Goal: Contribute content: Contribute content

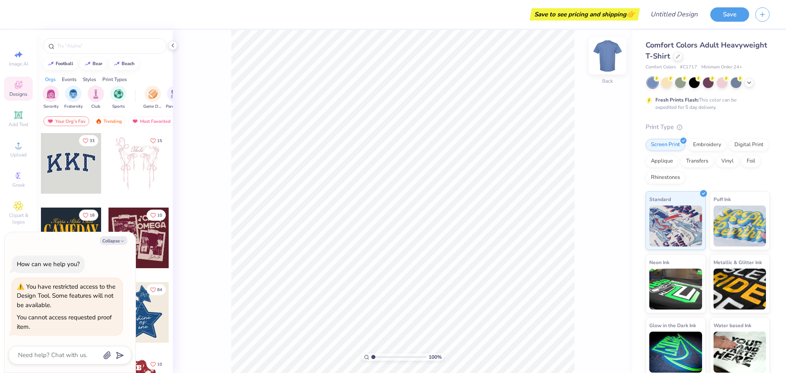
click at [608, 60] on img at bounding box center [607, 55] width 33 height 33
click at [750, 82] on icon at bounding box center [749, 82] width 7 height 7
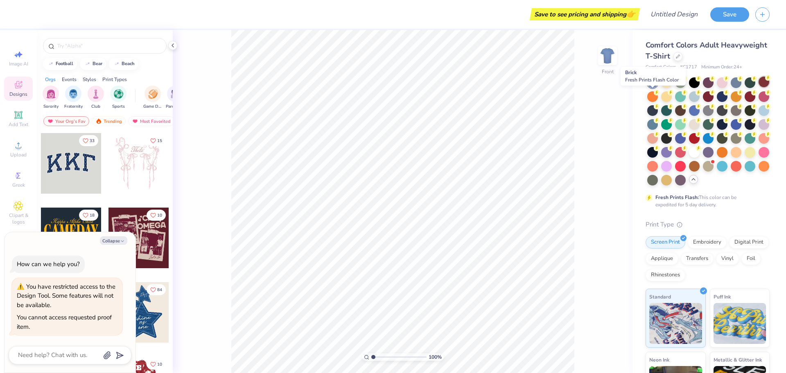
click at [759, 87] on div at bounding box center [764, 82] width 11 height 11
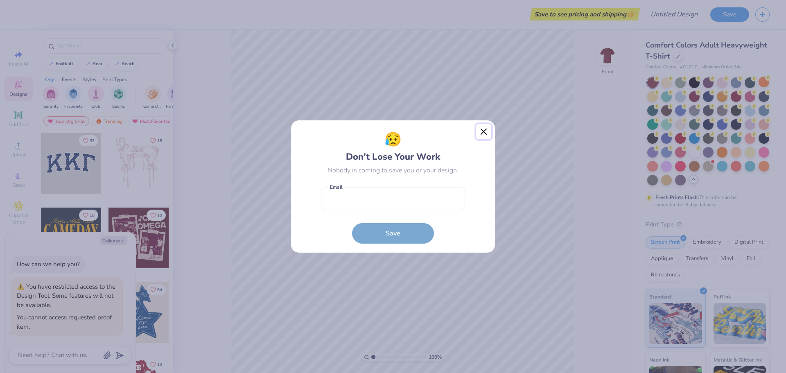
click at [489, 134] on button "Close" at bounding box center [484, 132] width 16 height 16
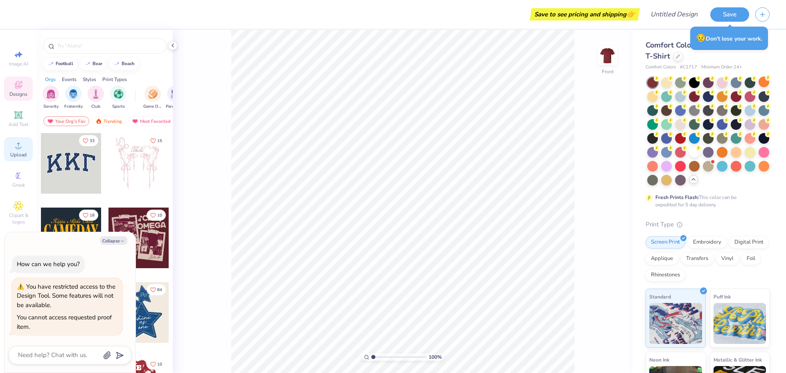
click at [26, 147] on div "Upload" at bounding box center [18, 149] width 29 height 24
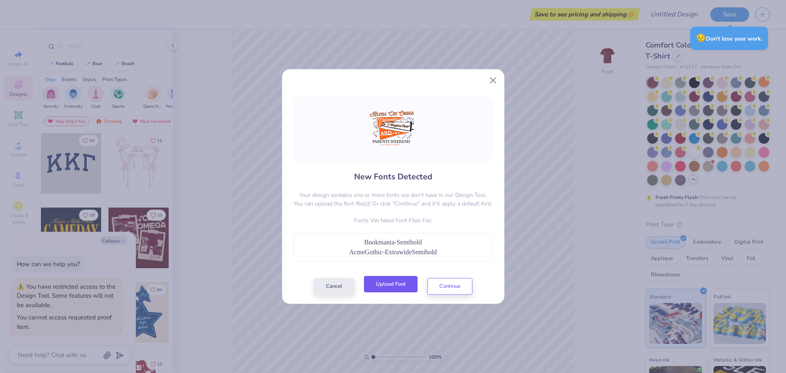
click at [408, 286] on button "Upload Font" at bounding box center [391, 284] width 54 height 17
type textarea "x"
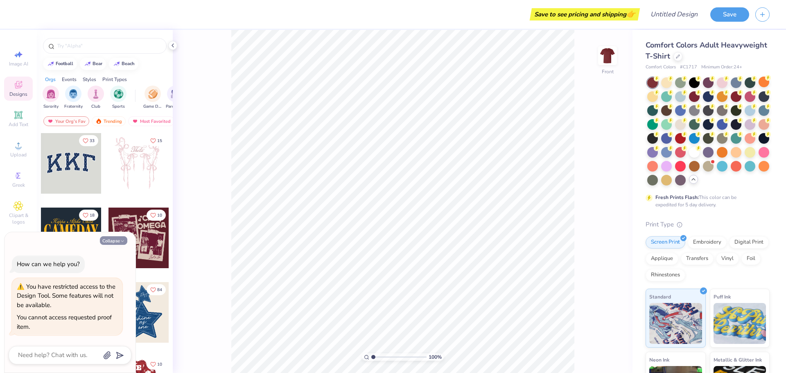
click at [117, 239] on button "Collapse" at bounding box center [113, 240] width 27 height 9
type textarea "x"
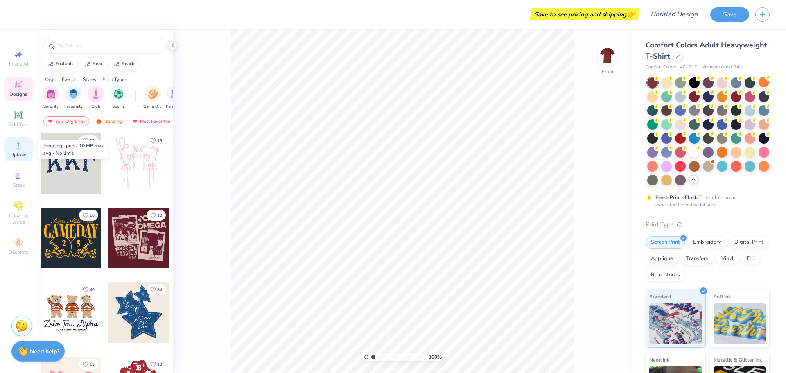
click at [19, 144] on icon at bounding box center [19, 145] width 10 height 10
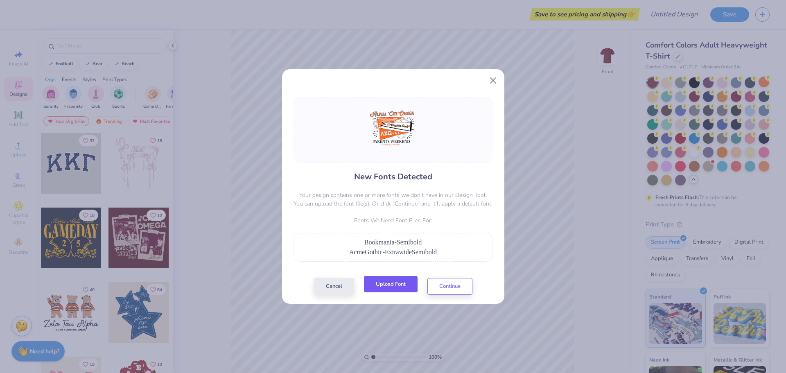
click at [396, 289] on button "Upload Font" at bounding box center [391, 284] width 54 height 17
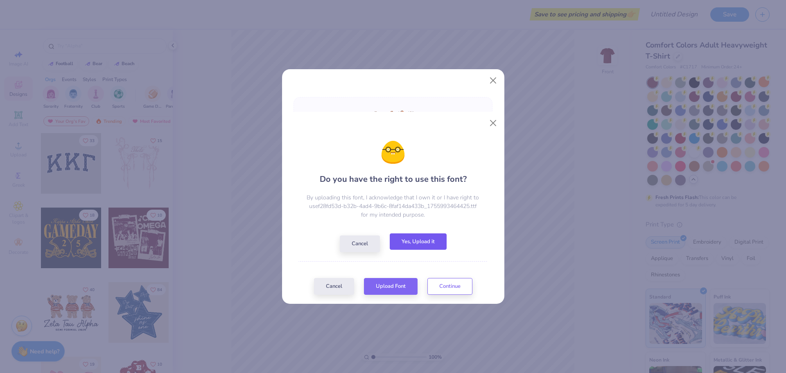
click at [413, 241] on button "Yes, Upload it" at bounding box center [418, 241] width 57 height 17
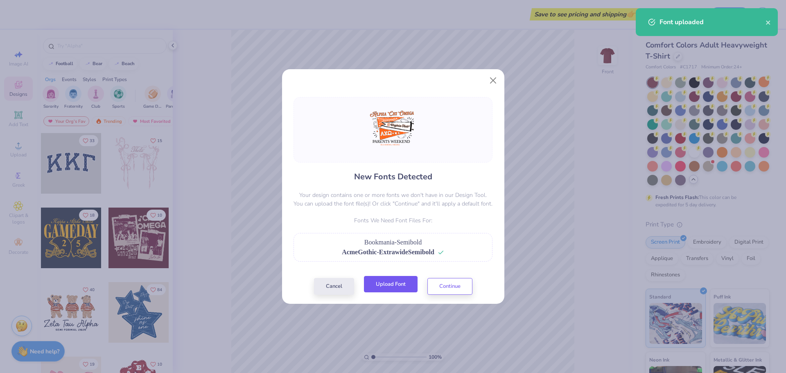
click at [400, 282] on button "Upload Font" at bounding box center [391, 284] width 54 height 17
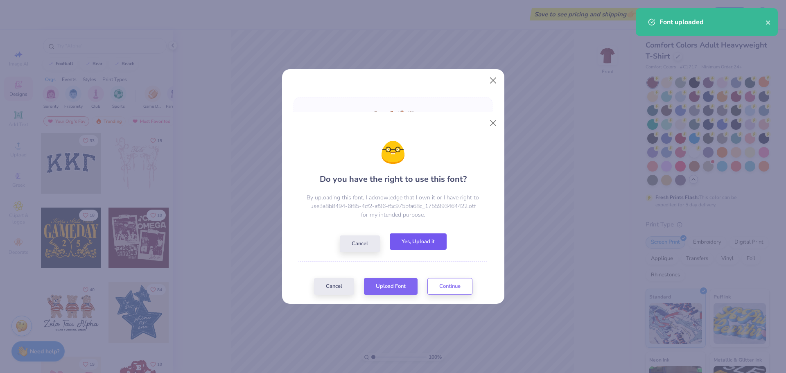
click at [432, 244] on button "Yes, Upload it" at bounding box center [418, 241] width 57 height 17
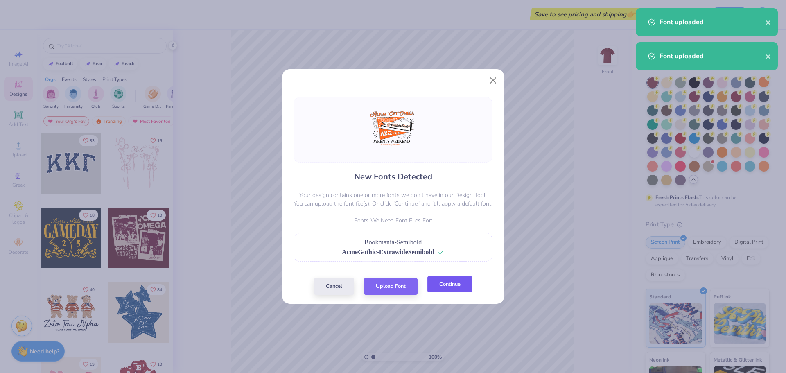
click at [460, 287] on button "Continue" at bounding box center [449, 284] width 45 height 17
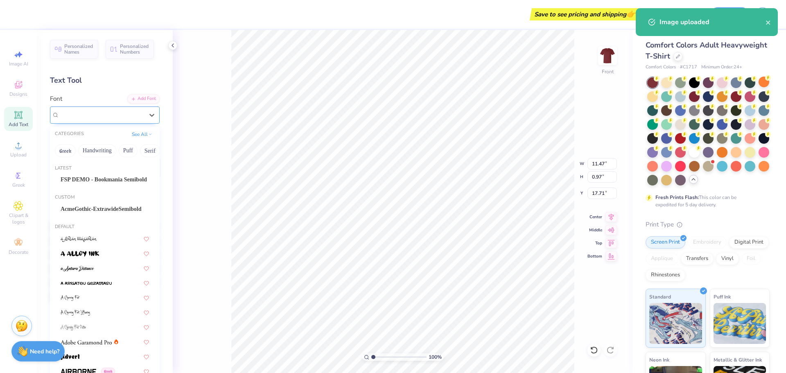
click at [108, 117] on div "Super Dream" at bounding box center [102, 115] width 86 height 13
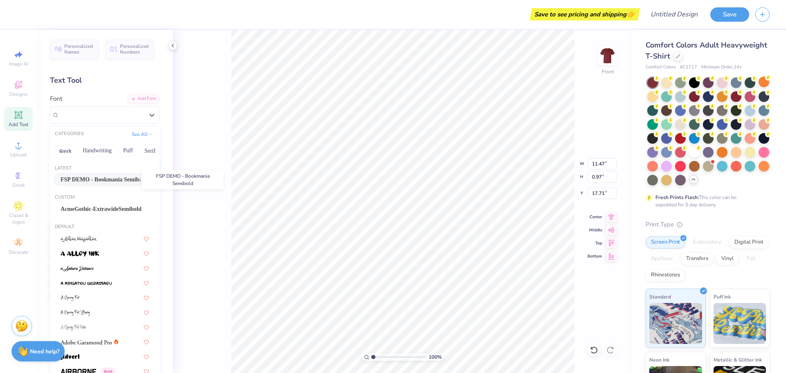
click at [103, 184] on span "FSP DEMO - Bookmania Semibold" at bounding box center [104, 179] width 86 height 9
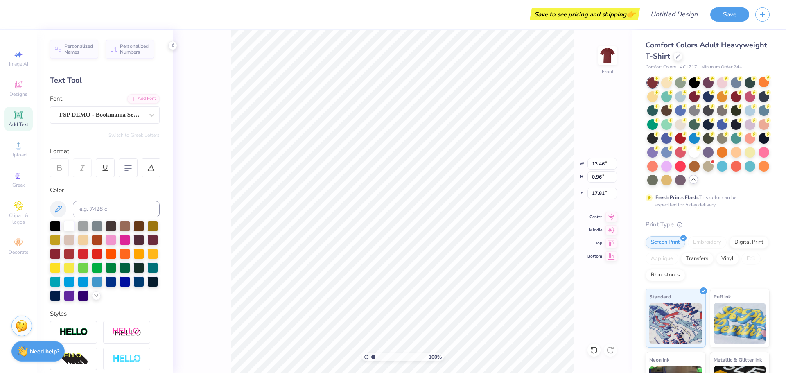
type input "13.46"
type input "0.96"
type input "17.81"
click at [90, 115] on div "AcmeGothic-ExtrawideSemibold" at bounding box center [102, 115] width 86 height 13
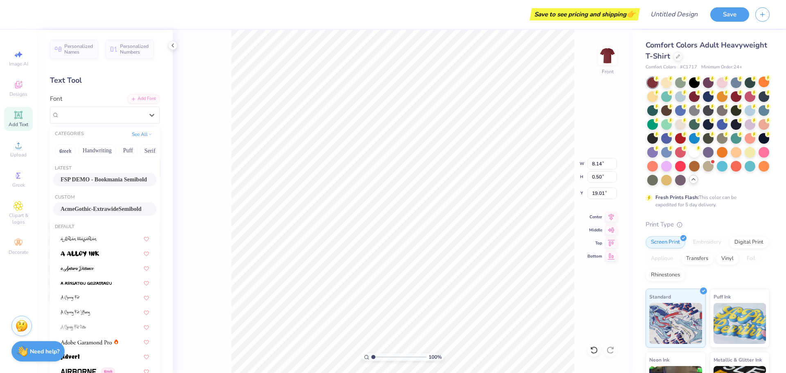
click at [87, 178] on span "FSP DEMO - Bookmania Semibold" at bounding box center [104, 179] width 86 height 9
type input "6.64"
type input "0.47"
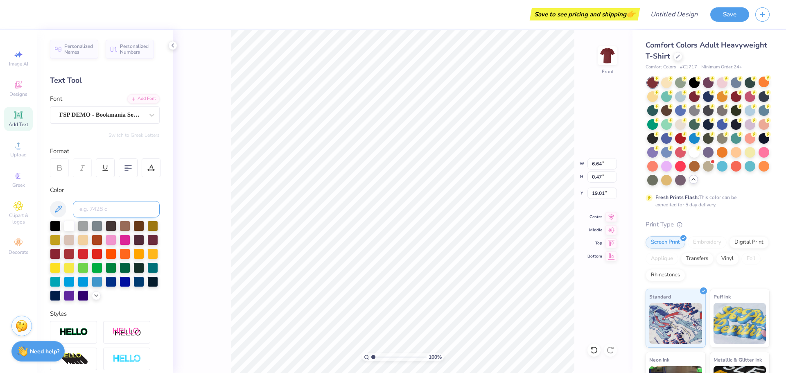
click at [84, 207] on input at bounding box center [116, 209] width 87 height 16
click at [95, 113] on div "FSP DEMO - Bookmania Semibold" at bounding box center [102, 115] width 86 height 13
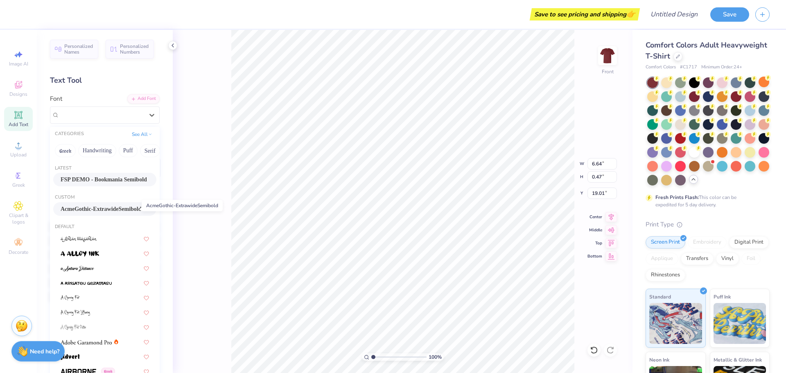
click at [102, 213] on span "AcmeGothic-ExtrawideSemibold" at bounding box center [101, 209] width 81 height 9
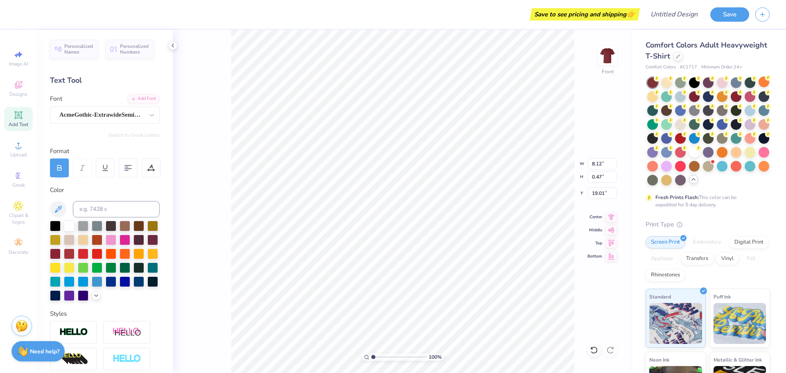
type input "8.12"
click at [614, 217] on icon at bounding box center [611, 216] width 11 height 10
type input "8.12"
type input "0.47"
type input "19.01"
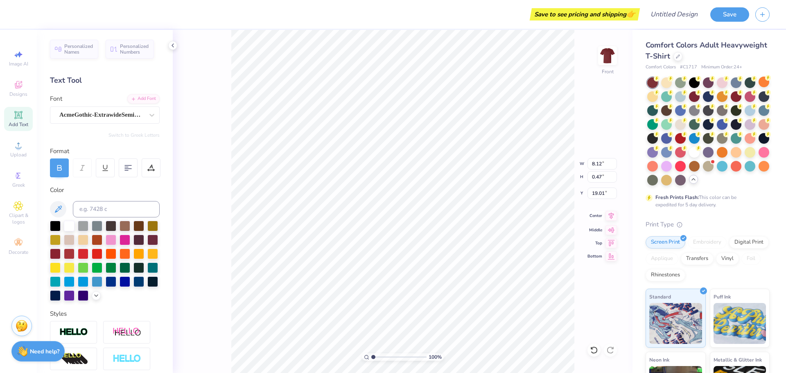
click at [610, 217] on icon at bounding box center [611, 216] width 11 height 10
click at [613, 217] on icon at bounding box center [611, 215] width 5 height 7
click at [416, 279] on li "Group" at bounding box center [432, 281] width 64 height 16
click at [600, 165] on input "14.53" at bounding box center [602, 163] width 29 height 11
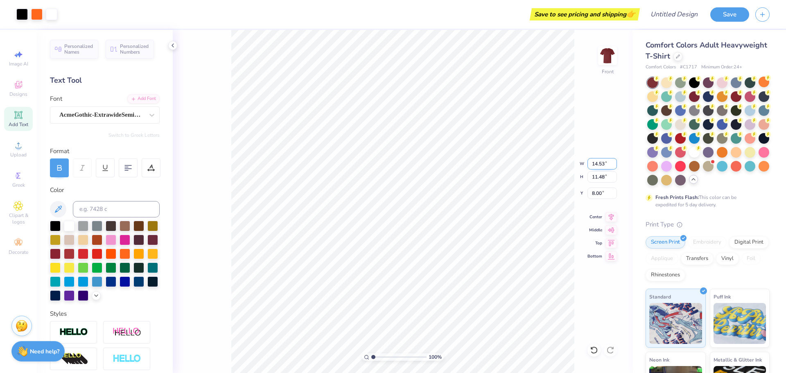
click at [600, 165] on input "14.53" at bounding box center [602, 163] width 29 height 11
type input "12.00"
type input "9.48"
type input "9.00"
click at [600, 165] on input "12.00" at bounding box center [602, 163] width 29 height 11
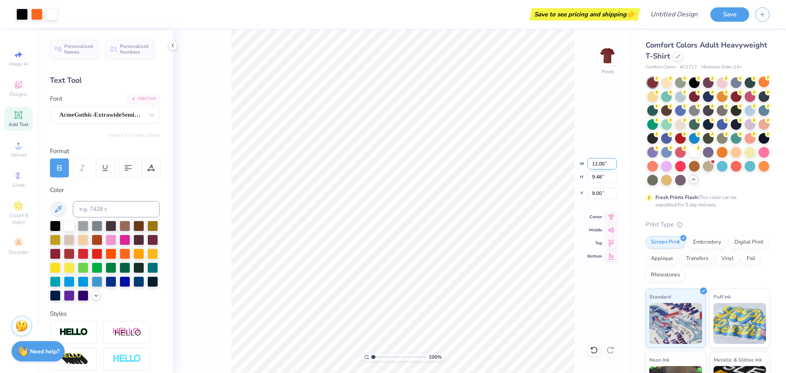
click at [600, 165] on input "12.00" at bounding box center [602, 163] width 29 height 11
type input "12.50"
type input "9.88"
type input "8.80"
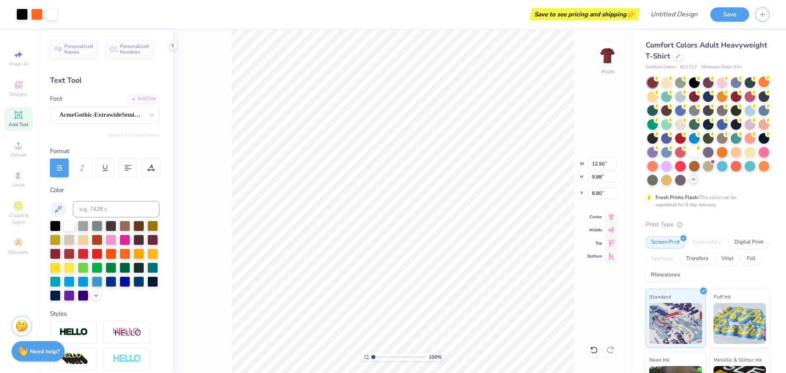
click at [600, 187] on div "100 % Front W 12.50 12.50 " H 9.88 9.88 " Y 8.80 8.80 " Center Middle Top Bottom" at bounding box center [403, 201] width 460 height 343
click at [602, 195] on div "100 % Front" at bounding box center [403, 201] width 460 height 343
click at [600, 197] on input "8.80" at bounding box center [602, 193] width 29 height 11
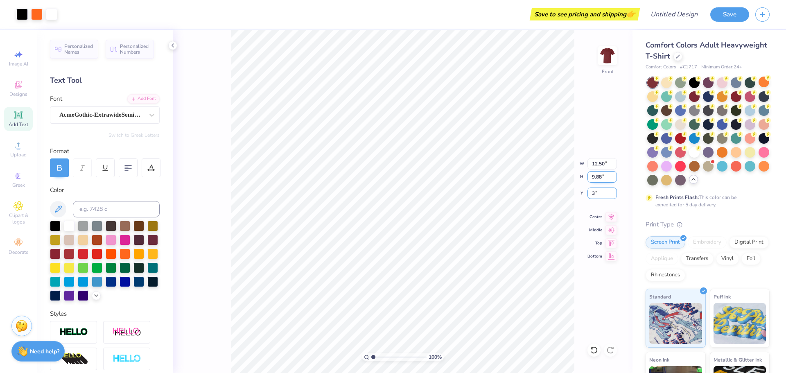
type input "3.00"
click at [603, 58] on img at bounding box center [607, 55] width 33 height 33
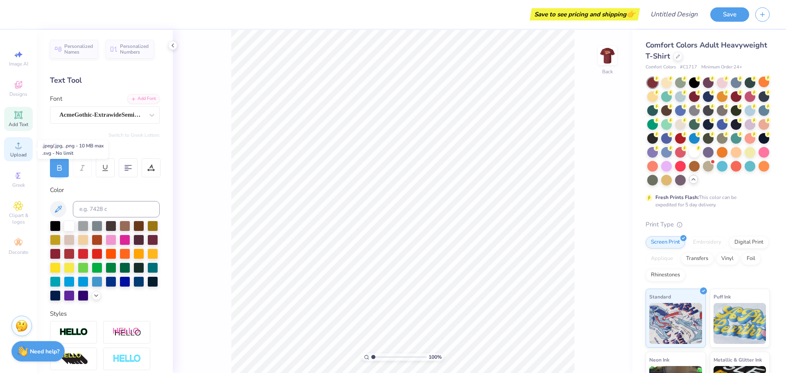
click at [14, 145] on icon at bounding box center [19, 145] width 10 height 10
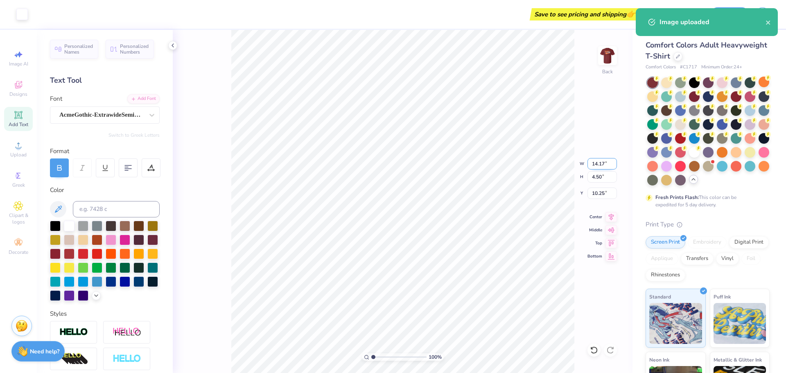
click at [601, 167] on input "14.17" at bounding box center [602, 163] width 29 height 11
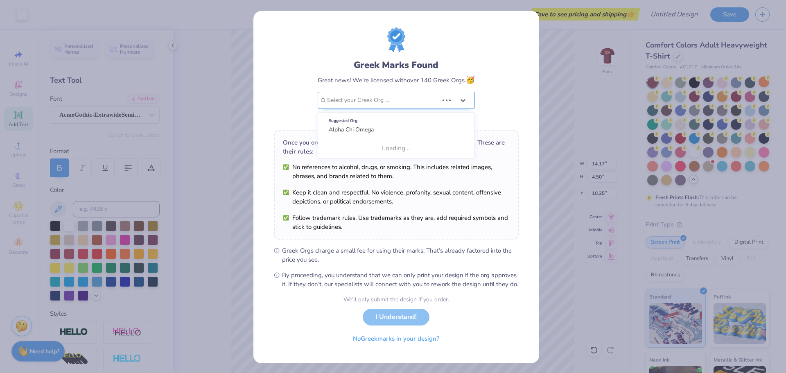
click at [395, 100] on div at bounding box center [382, 100] width 111 height 11
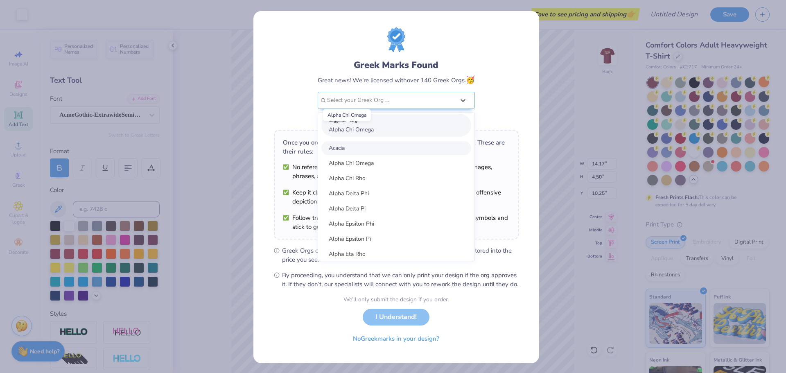
click at [370, 127] on span "Alpha Chi Omega" at bounding box center [351, 130] width 45 height 8
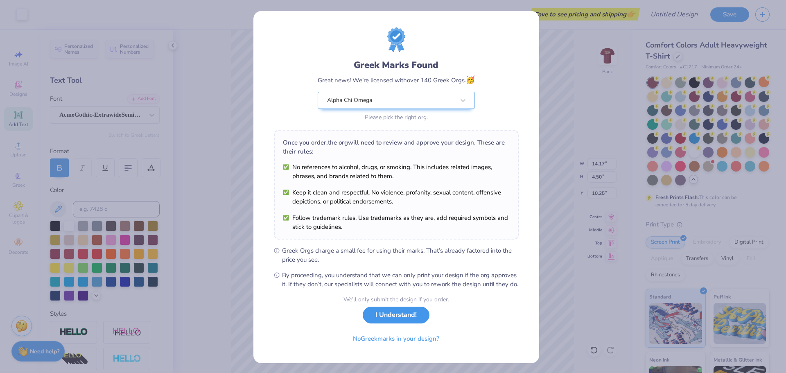
click at [397, 322] on button "I Understand!" at bounding box center [396, 315] width 67 height 17
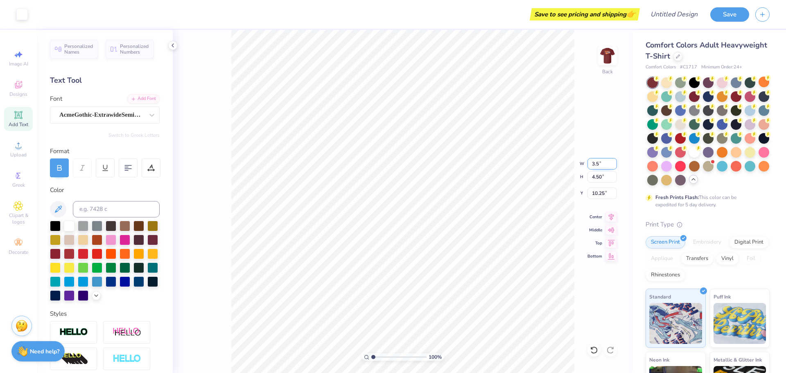
type input "3.50"
type input "1.11"
type input "3.00"
click at [604, 55] on img at bounding box center [607, 55] width 33 height 33
click at [604, 55] on img at bounding box center [607, 55] width 16 height 16
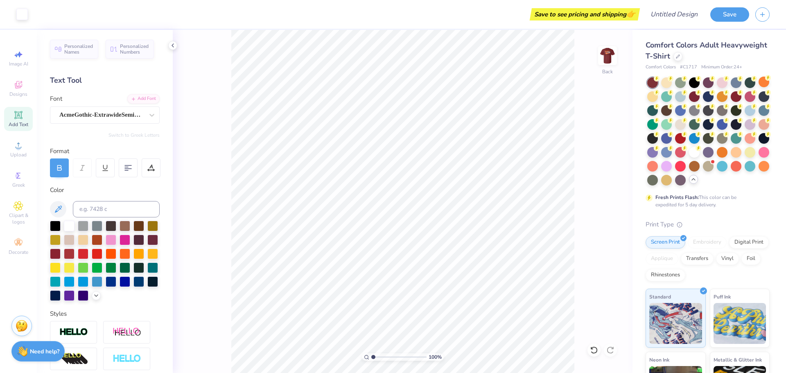
click at [604, 55] on img at bounding box center [607, 55] width 16 height 16
click at [26, 148] on div "Upload" at bounding box center [18, 149] width 29 height 24
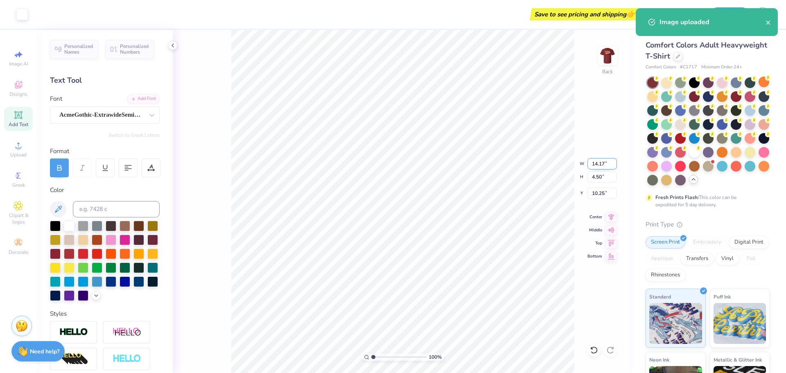
click at [597, 162] on input "14.17" at bounding box center [602, 163] width 29 height 11
type input "3.50"
type input "1.11"
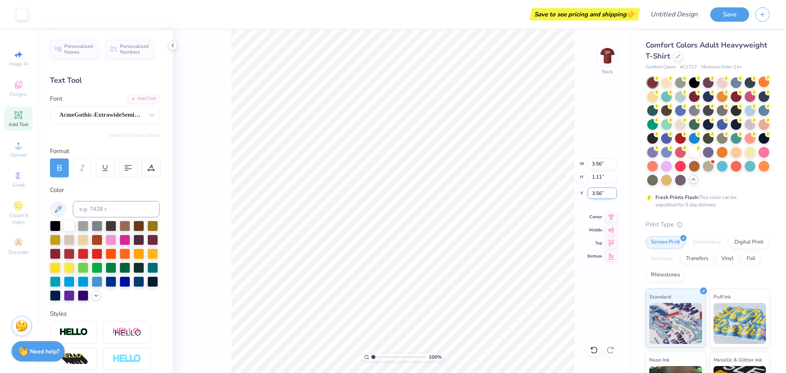
click at [601, 190] on input "3.56" at bounding box center [602, 193] width 29 height 11
type input "3.00"
click at [726, 12] on button "Save" at bounding box center [729, 13] width 39 height 14
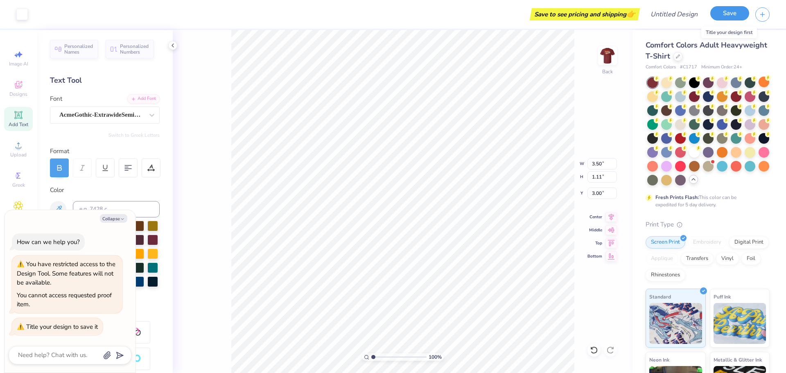
click at [742, 14] on button "Save" at bounding box center [729, 13] width 39 height 14
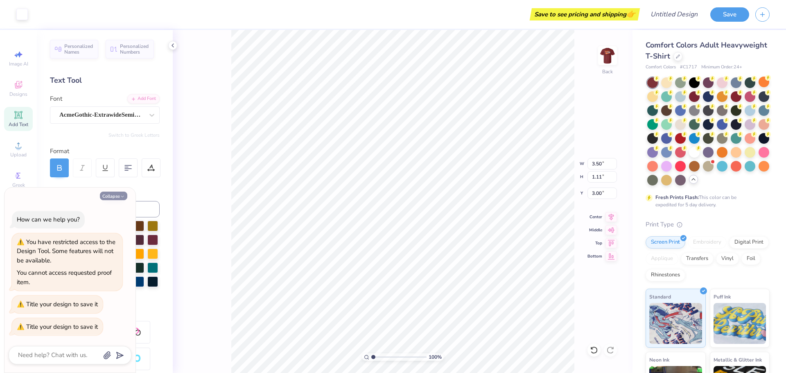
click at [115, 194] on button "Collapse" at bounding box center [113, 196] width 27 height 9
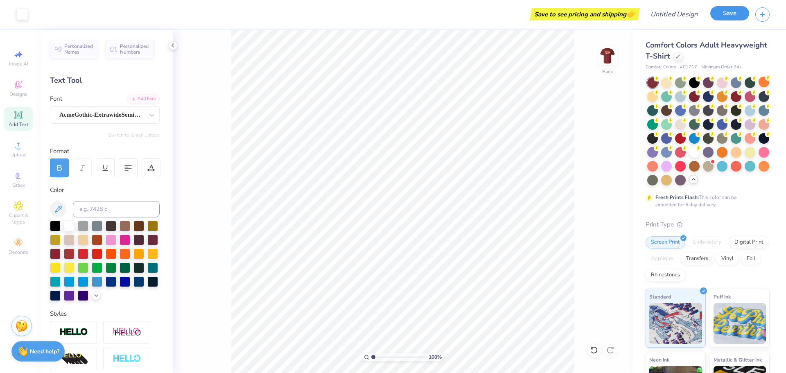
click at [723, 20] on button "Save" at bounding box center [729, 13] width 39 height 14
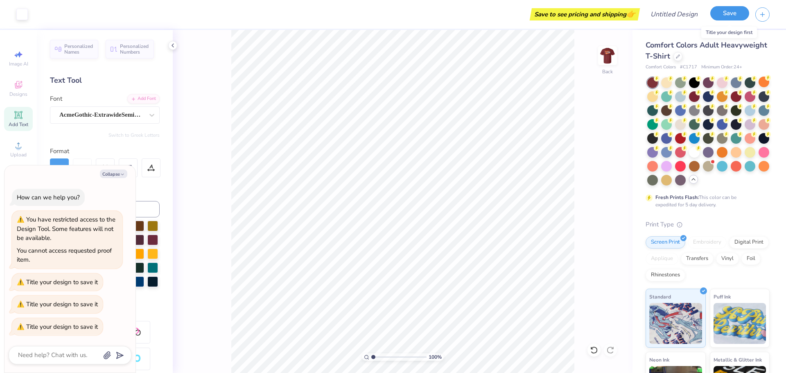
click at [716, 11] on button "Save" at bounding box center [729, 13] width 39 height 14
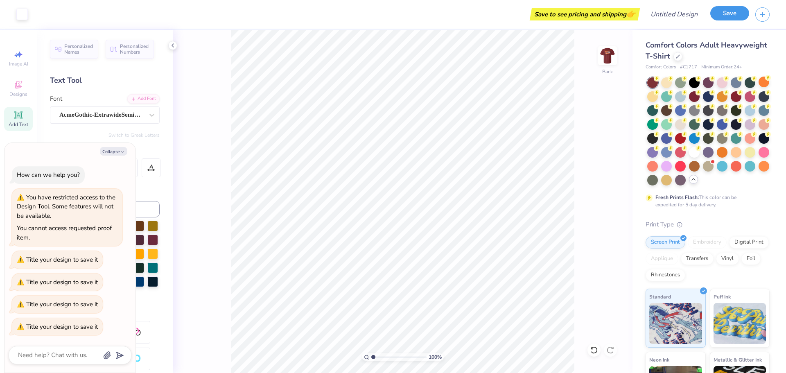
click at [716, 11] on button "Save" at bounding box center [729, 13] width 39 height 14
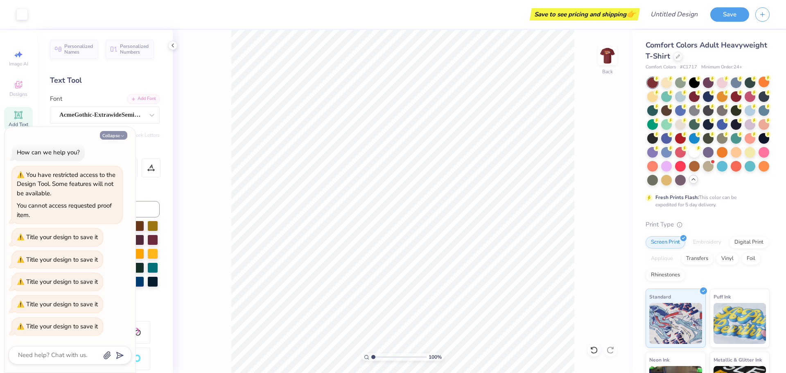
click at [118, 134] on button "Collapse" at bounding box center [113, 135] width 27 height 9
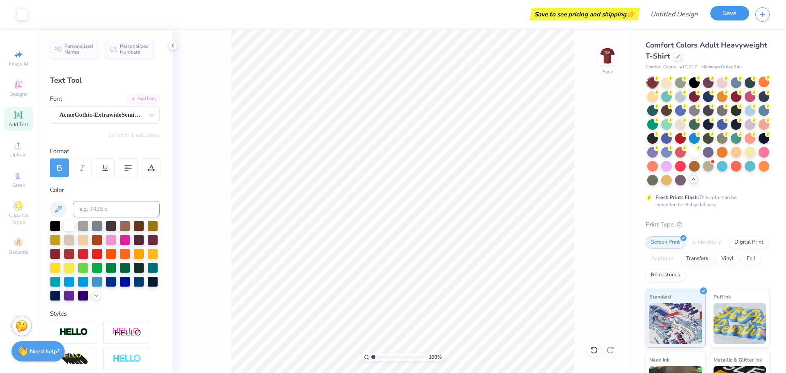
click at [729, 13] on button "Save" at bounding box center [729, 13] width 39 height 14
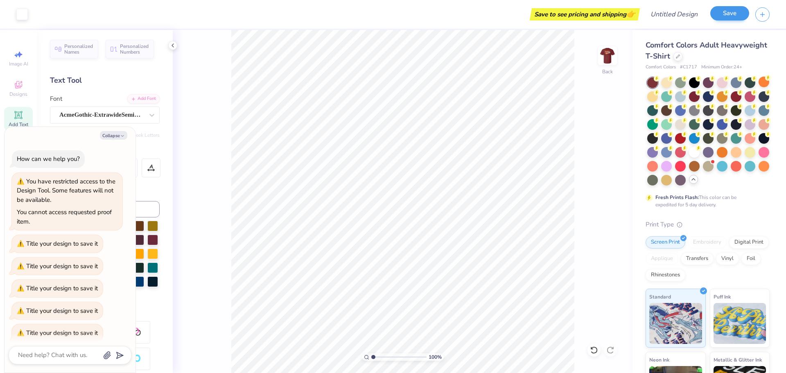
scroll to position [29, 0]
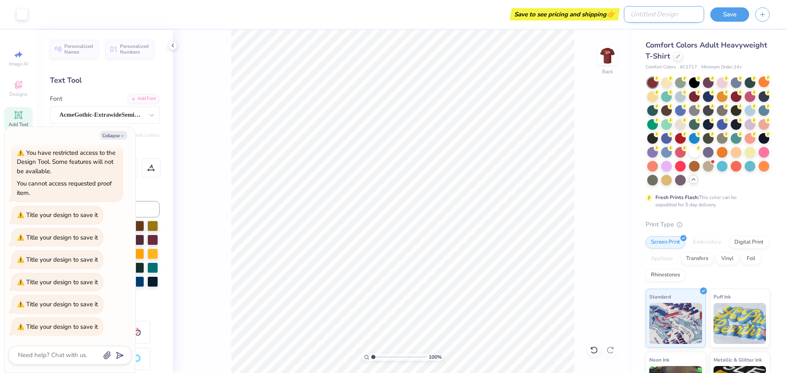
click at [671, 11] on input "Design Title" at bounding box center [664, 14] width 80 height 16
click at [737, 15] on button "Save" at bounding box center [729, 13] width 39 height 14
click at [668, 15] on input "Design Title" at bounding box center [664, 14] width 80 height 16
paste input "parents weekend"
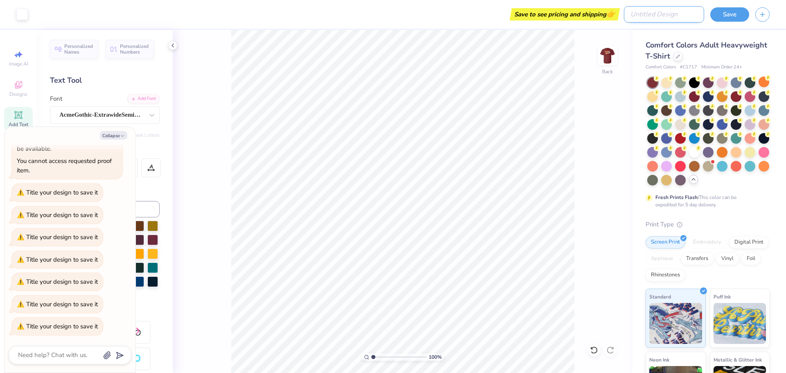
type textarea "x"
type input "parents weekend"
click at [738, 18] on button "Save" at bounding box center [729, 13] width 39 height 14
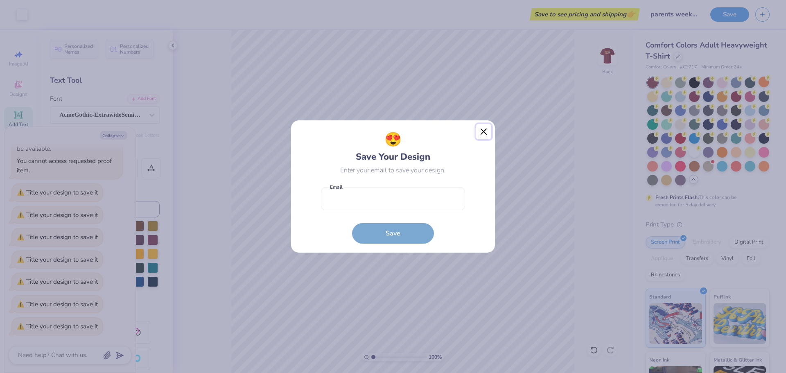
click at [487, 130] on button "Close" at bounding box center [484, 132] width 16 height 16
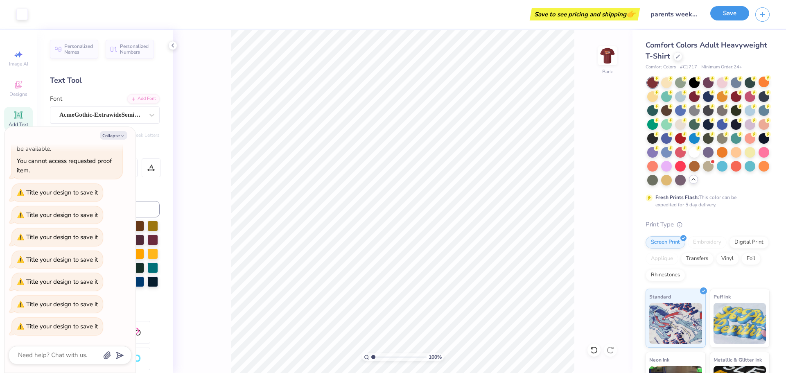
click at [740, 15] on button "Save" at bounding box center [729, 13] width 39 height 14
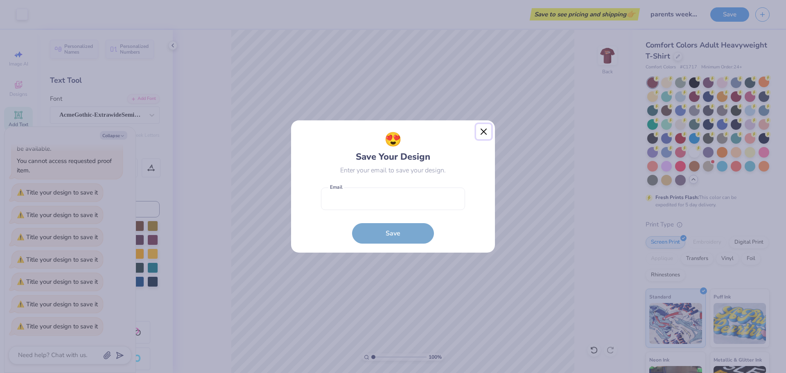
click at [484, 134] on button "Close" at bounding box center [484, 132] width 16 height 16
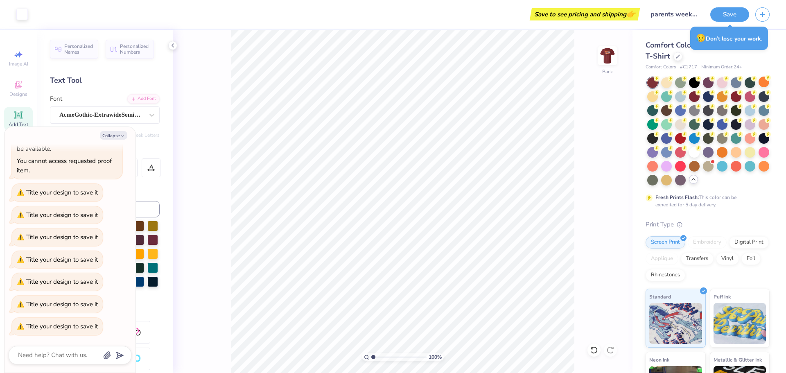
type textarea "x"
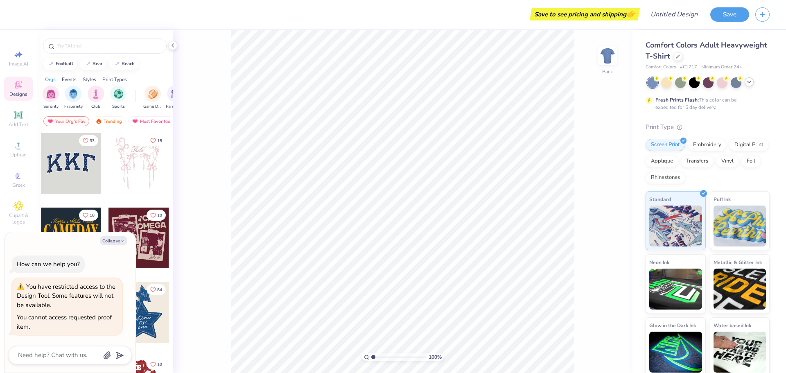
click at [753, 79] on div at bounding box center [749, 81] width 9 height 9
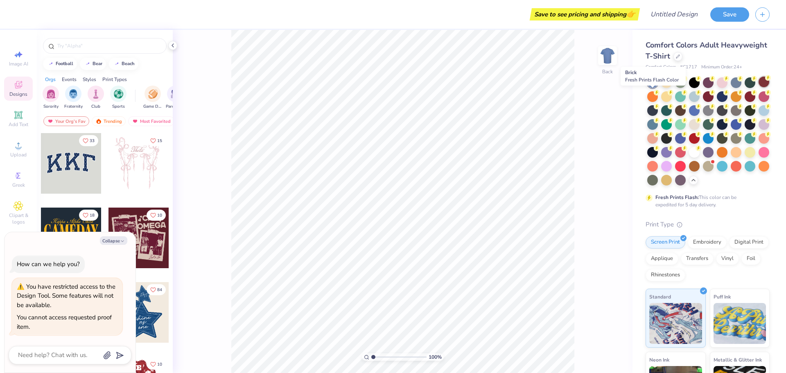
click at [759, 87] on div at bounding box center [764, 82] width 11 height 11
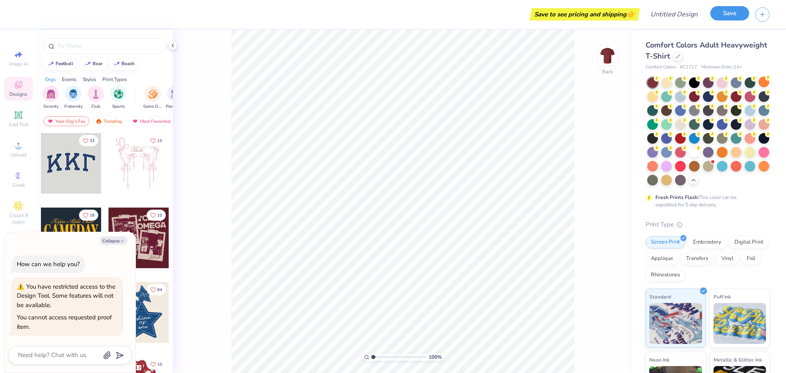
click at [737, 15] on button "Save" at bounding box center [729, 13] width 39 height 14
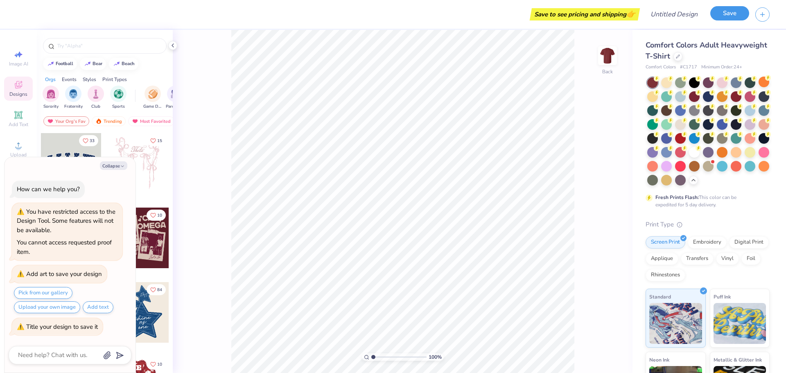
click at [737, 15] on button "Save" at bounding box center [729, 13] width 39 height 14
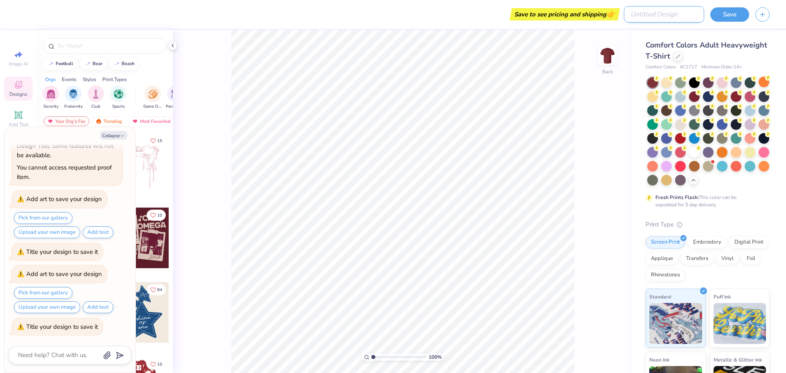
click at [681, 14] on input "Design Title" at bounding box center [664, 14] width 80 height 16
paste input "parents weekend"
type textarea "x"
type input "parents weekend"
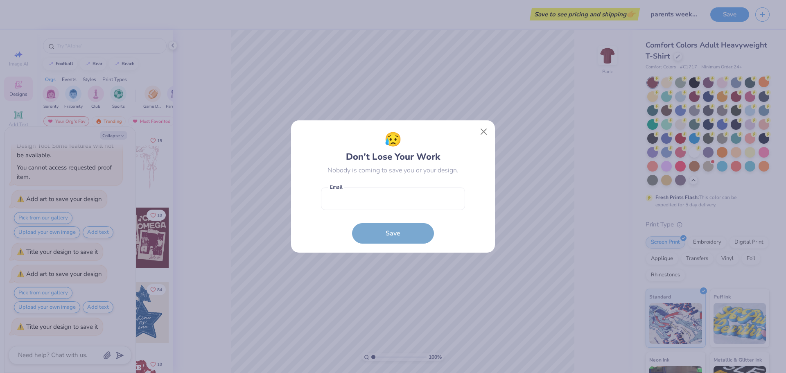
type textarea "x"
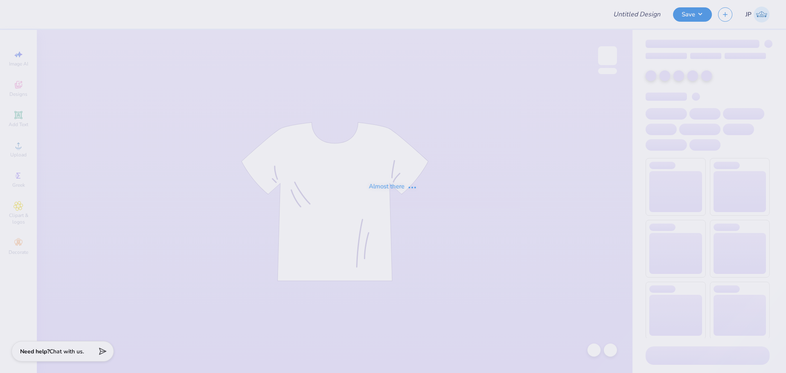
type input "parents weekend"
type input "SK Philanthropy"
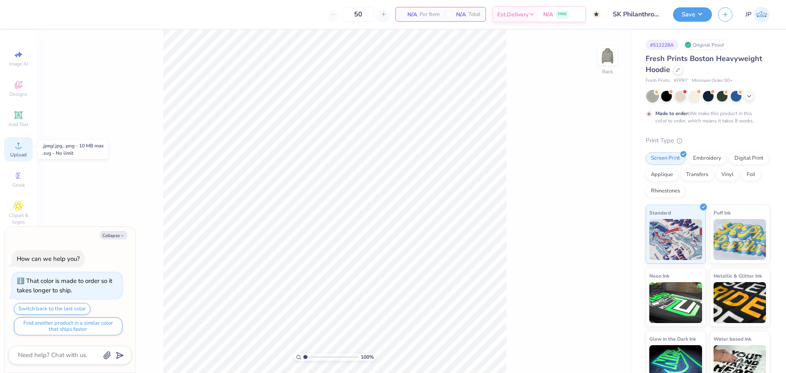
click at [23, 149] on div "Upload" at bounding box center [18, 149] width 29 height 24
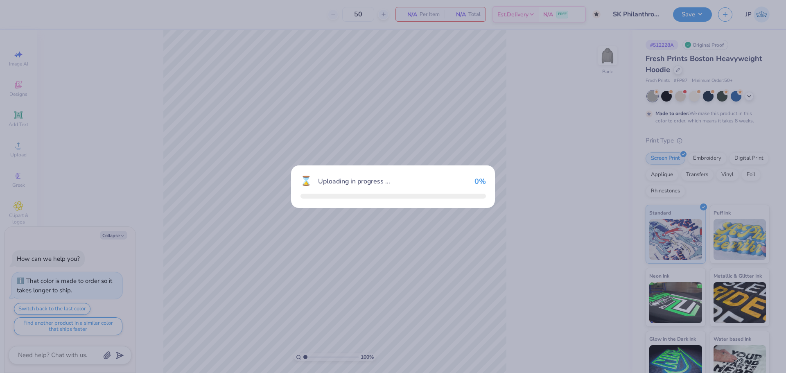
type textarea "x"
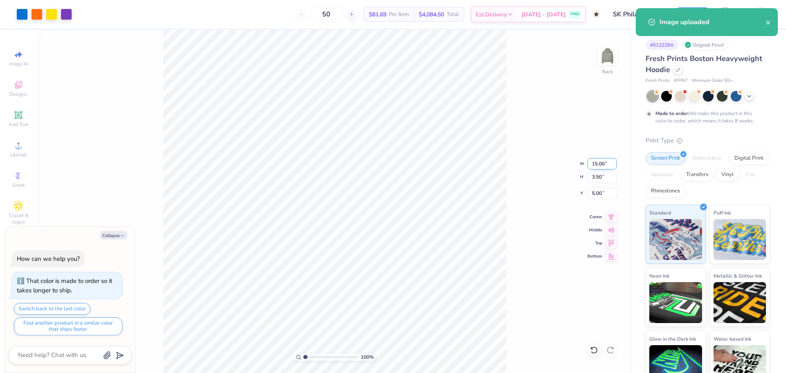
click at [594, 167] on input "15.00" at bounding box center [602, 163] width 29 height 11
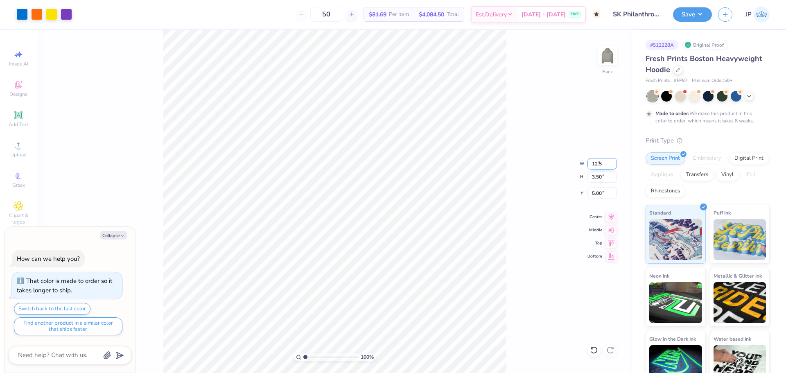
type input "12.5"
type textarea "x"
type input "12.50"
type input "2.92"
click at [594, 193] on input "5.29" at bounding box center [602, 193] width 29 height 11
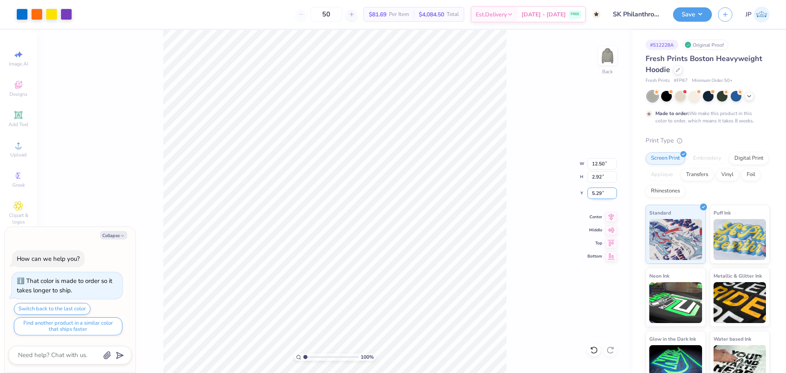
click at [594, 193] on input "5.29" at bounding box center [602, 193] width 29 height 11
type input "3"
type textarea "x"
type input "3.00"
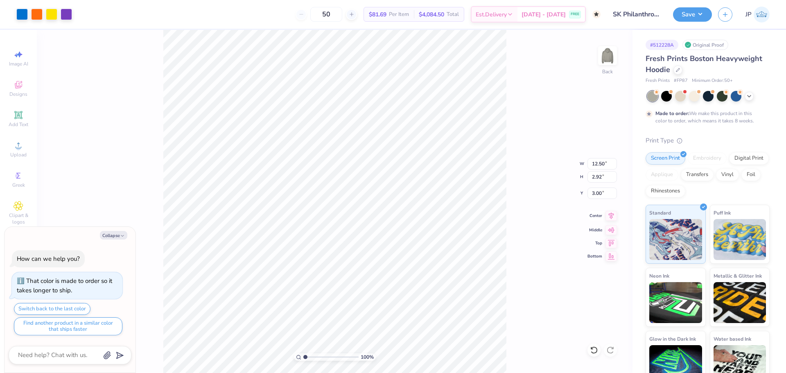
click at [612, 217] on icon at bounding box center [611, 216] width 11 height 10
click at [703, 11] on button "Save" at bounding box center [692, 13] width 39 height 14
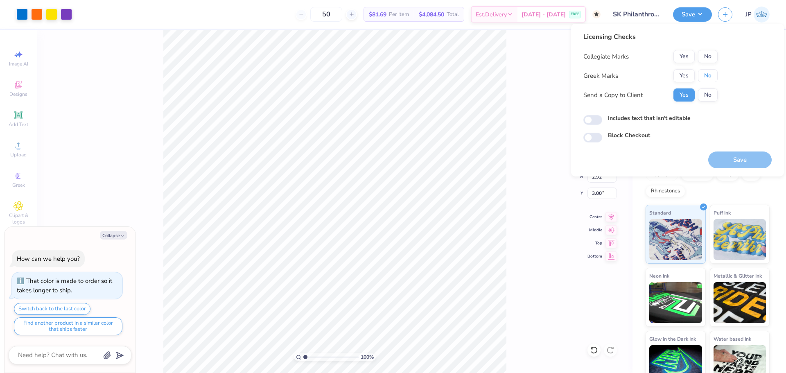
drag, startPoint x: 703, startPoint y: 80, endPoint x: 707, endPoint y: 65, distance: 15.9
click at [703, 80] on button "No" at bounding box center [708, 75] width 20 height 13
click at [707, 61] on button "No" at bounding box center [708, 56] width 20 height 13
click at [730, 165] on button "Save" at bounding box center [739, 160] width 63 height 17
type textarea "x"
